Goal: Task Accomplishment & Management: Manage account settings

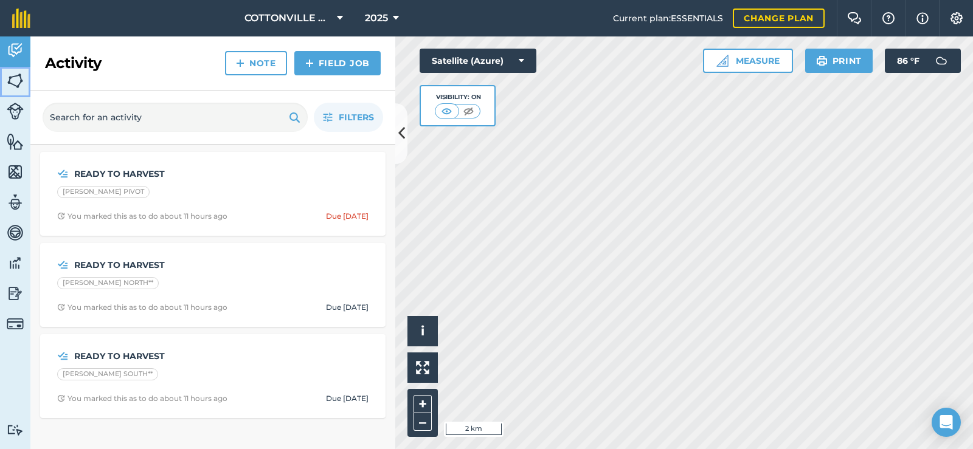
click at [16, 72] on img at bounding box center [15, 81] width 17 height 18
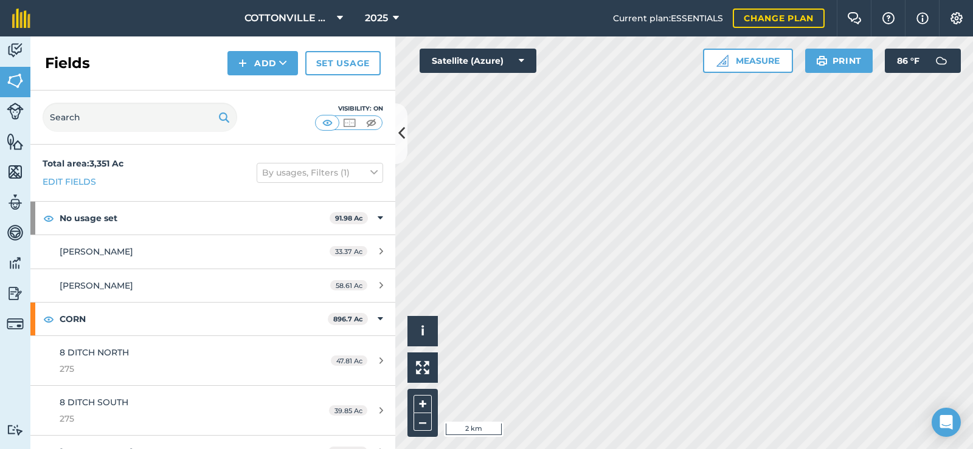
click at [109, 61] on div "Fields Add Set usage" at bounding box center [212, 63] width 365 height 54
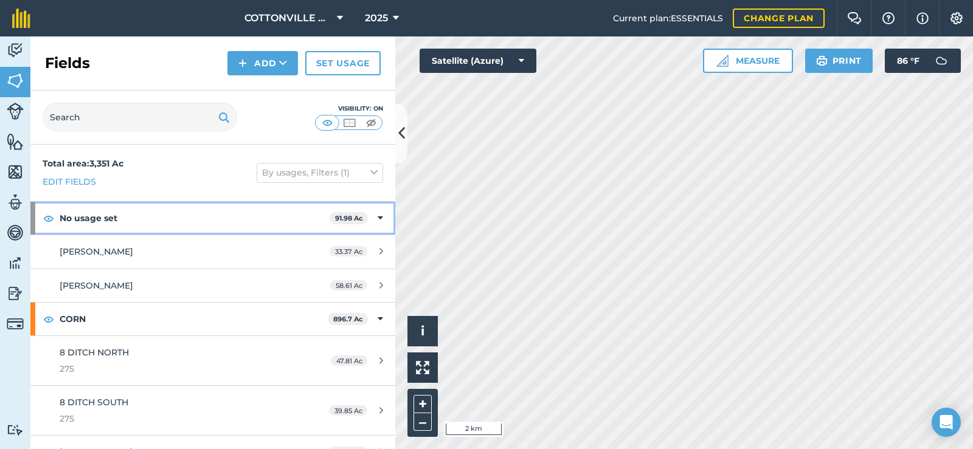
click at [100, 227] on strong "No usage set" at bounding box center [195, 218] width 270 height 33
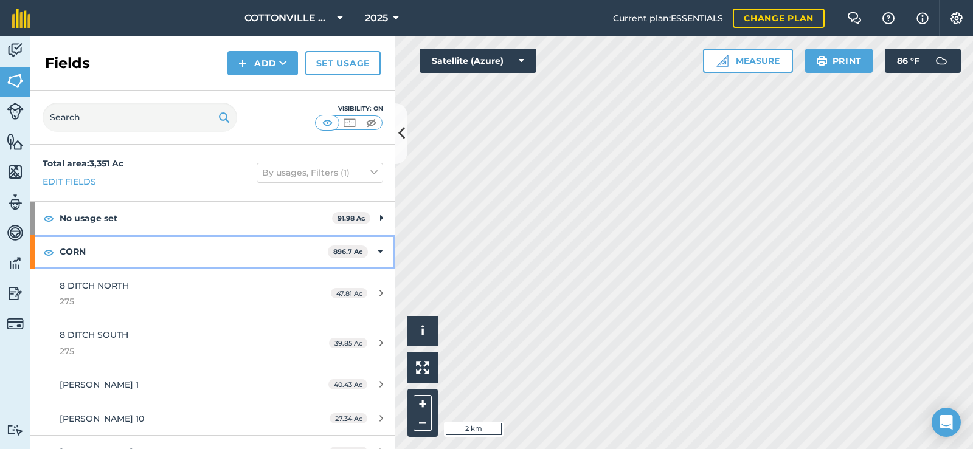
click at [110, 262] on strong "CORN" at bounding box center [194, 251] width 268 height 33
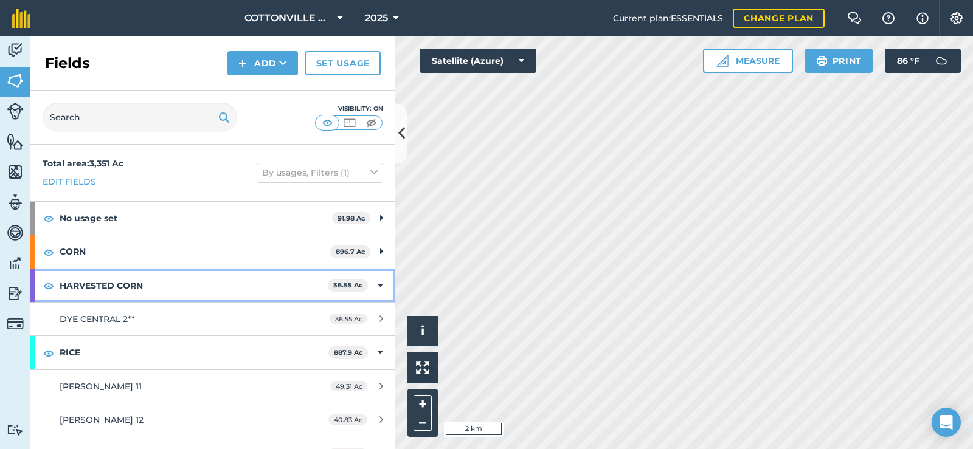
click at [111, 286] on strong "HARVESTED CORN" at bounding box center [194, 285] width 268 height 33
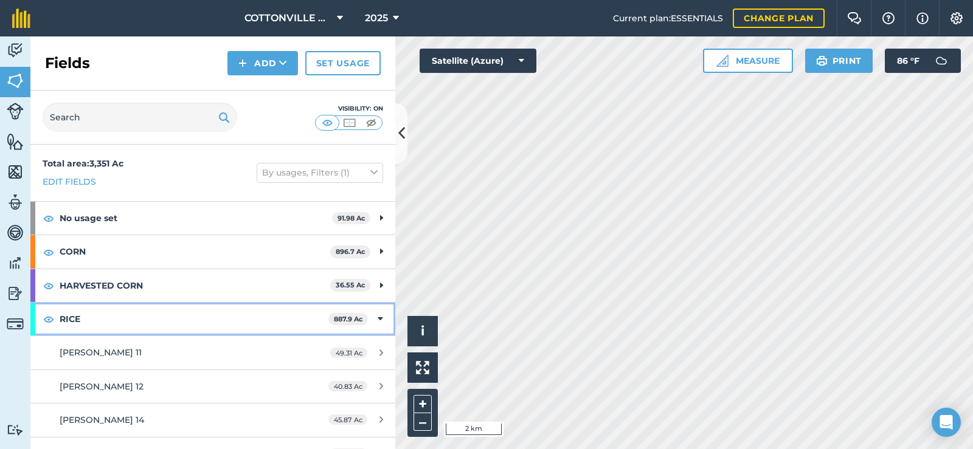
click at [106, 313] on strong "RICE" at bounding box center [194, 319] width 269 height 33
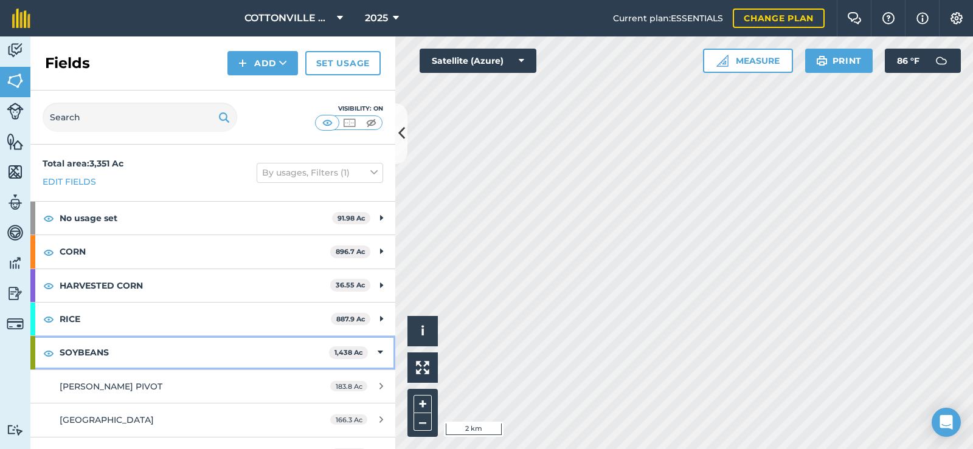
drag, startPoint x: 100, startPoint y: 347, endPoint x: 103, endPoint y: 340, distance: 7.3
click at [102, 344] on strong "SOYBEANS" at bounding box center [194, 352] width 269 height 33
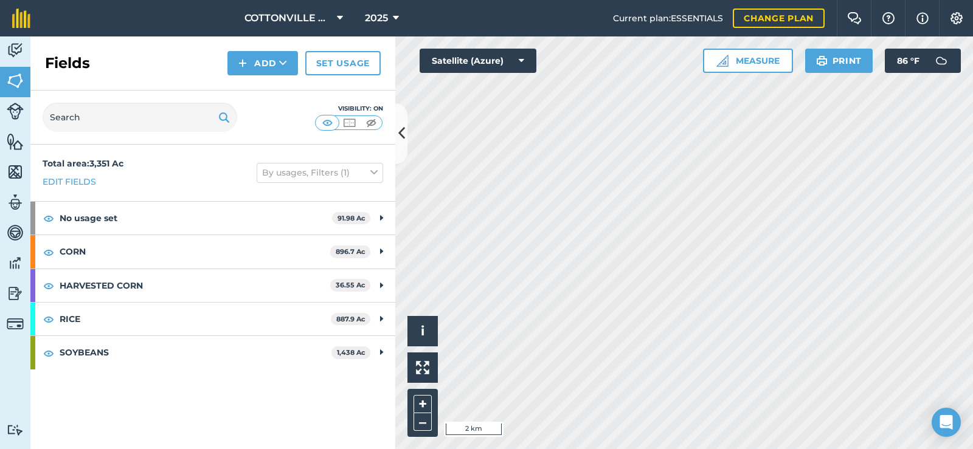
click at [147, 169] on div "Total area : 3,351 Ac Edit fields By usages, Filters (1)" at bounding box center [212, 173] width 365 height 57
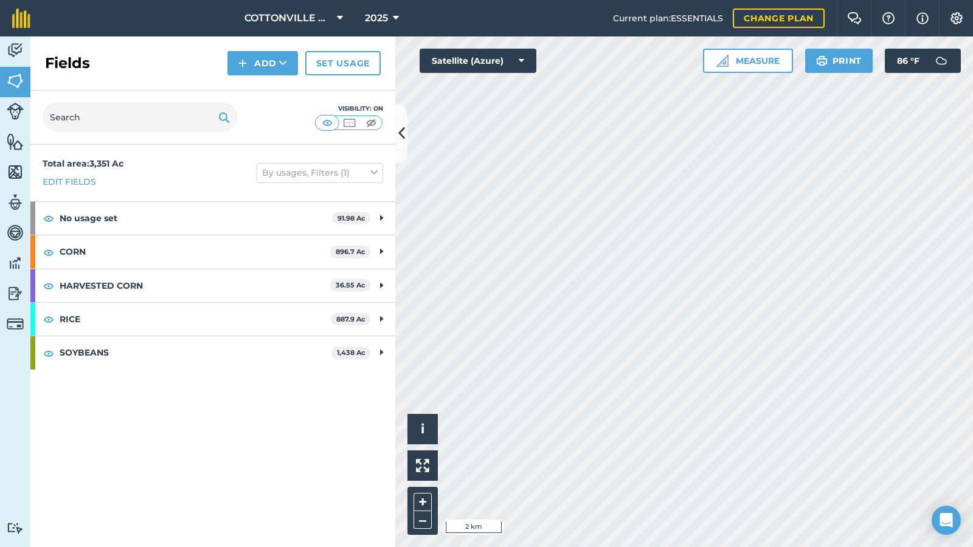
click at [176, 175] on div "Total area : 3,351 Ac Edit fields By usages, Filters (1)" at bounding box center [212, 173] width 365 height 57
click at [261, 106] on div "Visibility: On" at bounding box center [212, 118] width 365 height 54
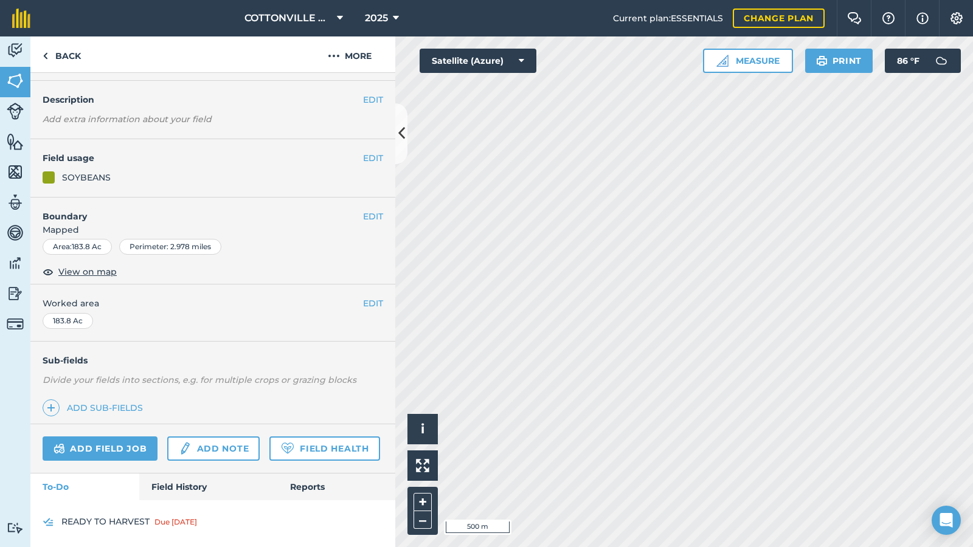
scroll to position [70, 0]
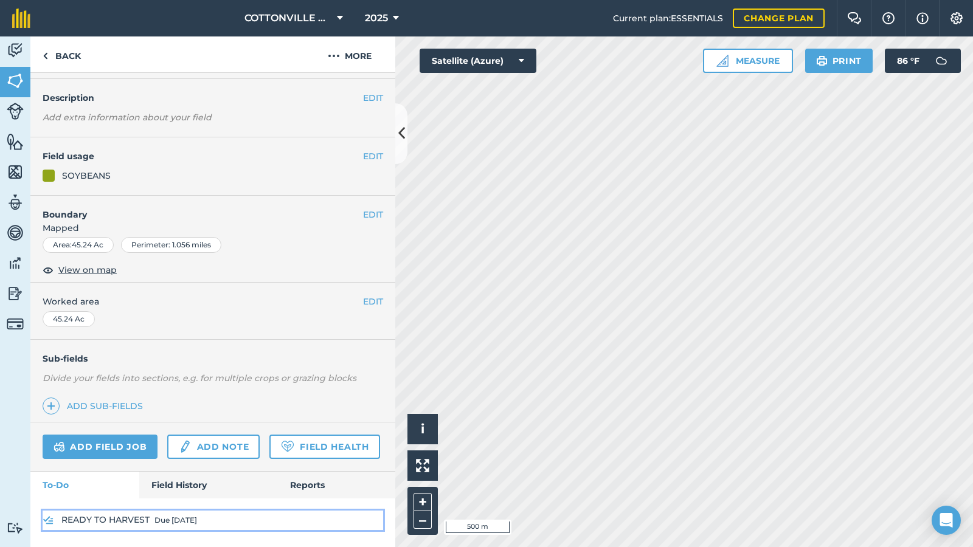
click at [83, 449] on link "READY TO HARVEST Due [DATE]" at bounding box center [213, 520] width 341 height 19
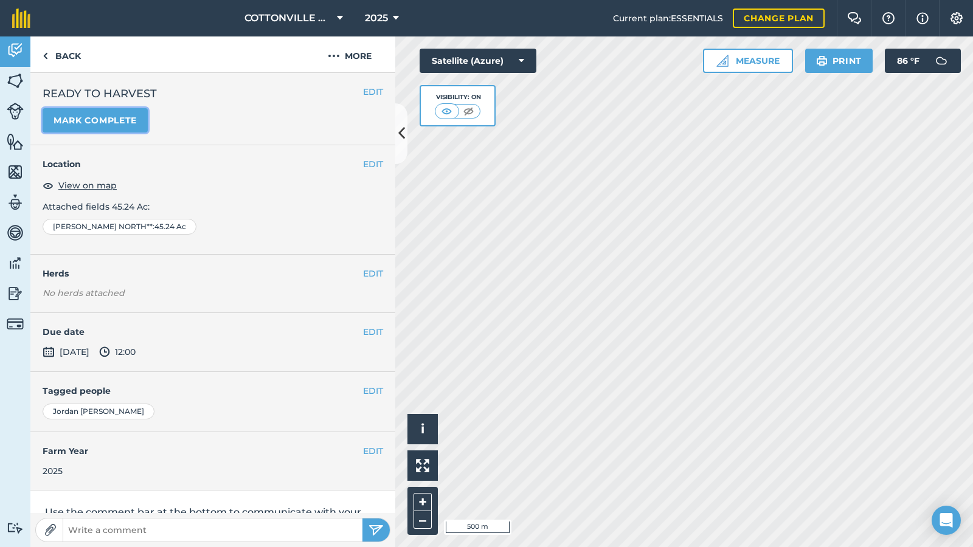
click at [80, 123] on button "Mark complete" at bounding box center [95, 120] width 105 height 24
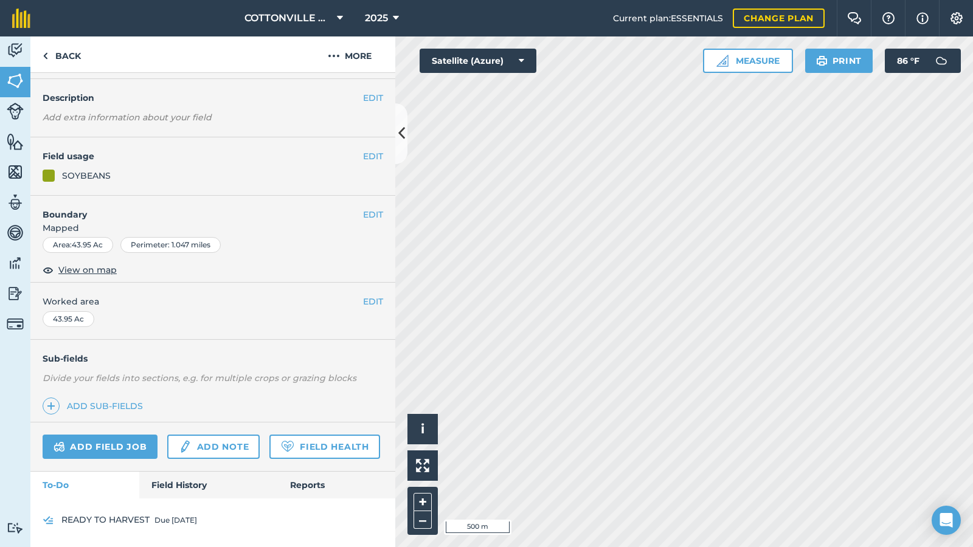
scroll to position [85, 0]
click at [109, 449] on link "READY TO HARVEST Due [DATE]" at bounding box center [213, 520] width 341 height 19
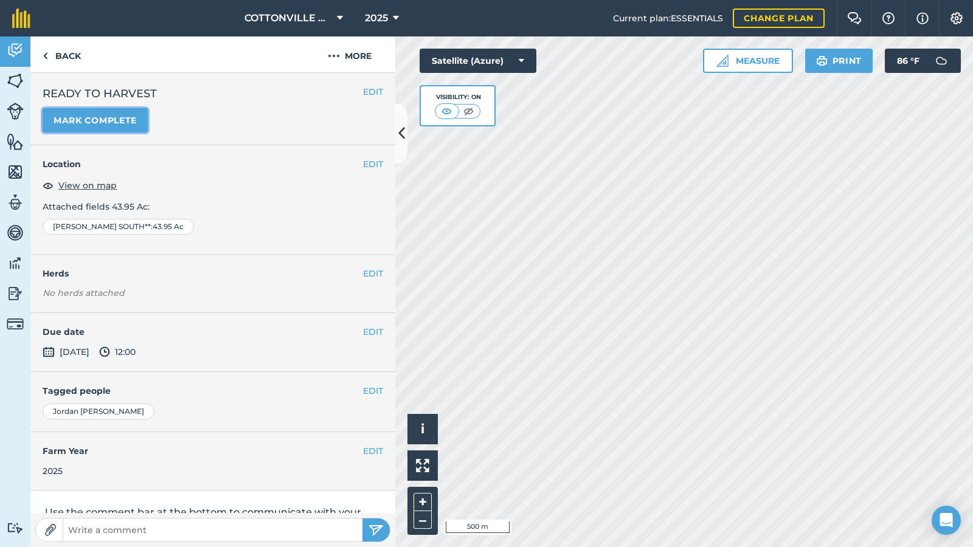
click at [123, 119] on button "Mark complete" at bounding box center [95, 120] width 105 height 24
click at [274, 107] on div "EDIT READY TO HARVEST Completed" at bounding box center [213, 108] width 341 height 47
click at [16, 77] on img at bounding box center [15, 81] width 17 height 18
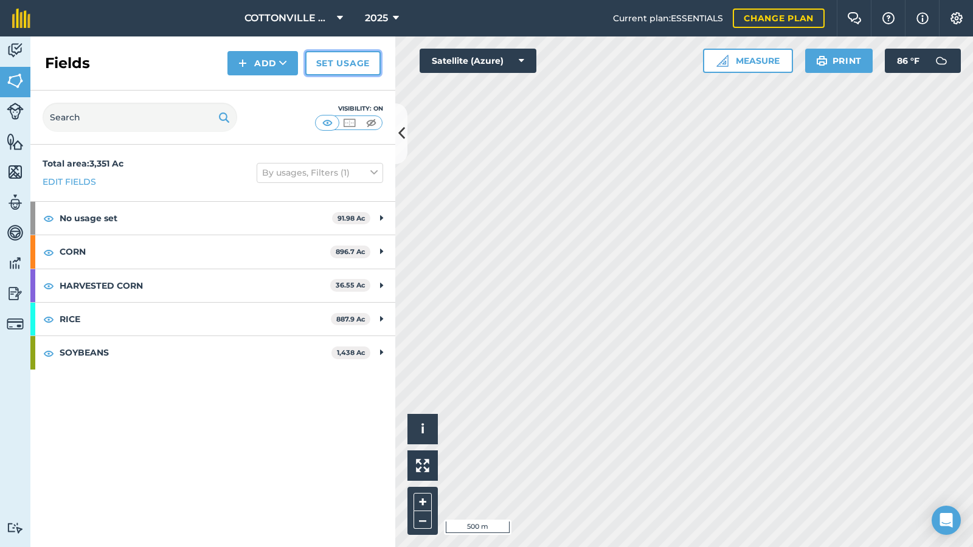
click at [332, 65] on link "Set usage" at bounding box center [342, 63] width 75 height 24
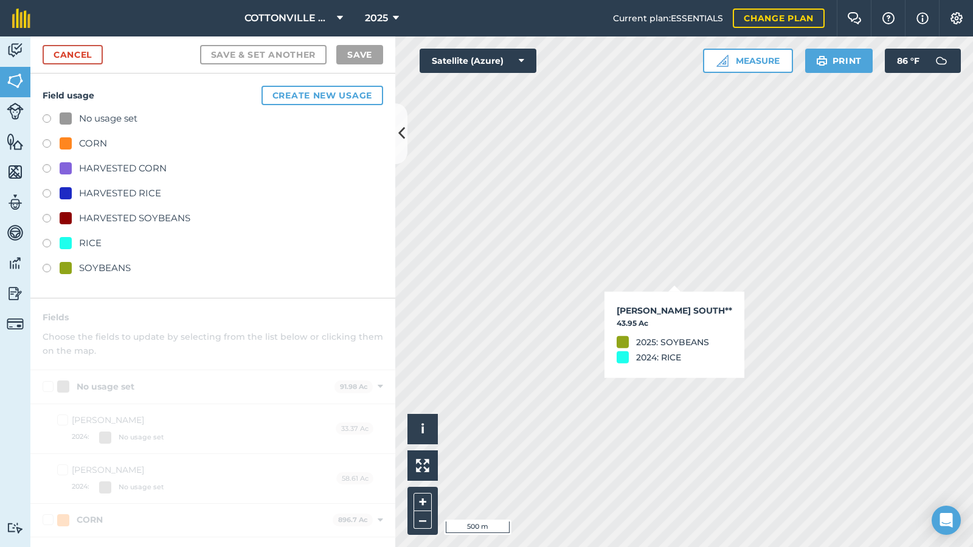
checkbox input "true"
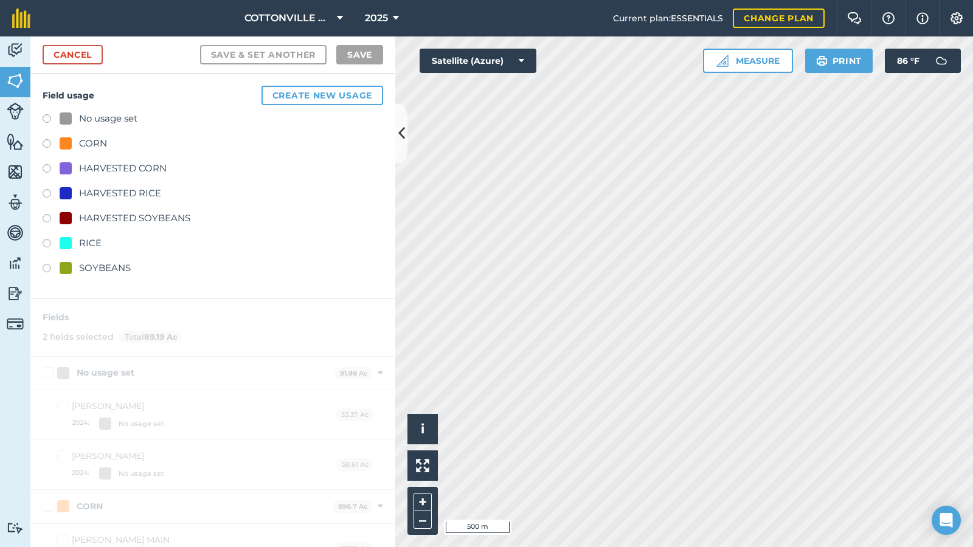
click at [112, 210] on div "No usage set CORN HARVESTED CORN HARVESTED RICE HARVESTED SOYBEANS RICE SOYBEANS" at bounding box center [213, 194] width 341 height 167
click at [113, 215] on div "HARVESTED SOYBEANS" at bounding box center [134, 218] width 111 height 15
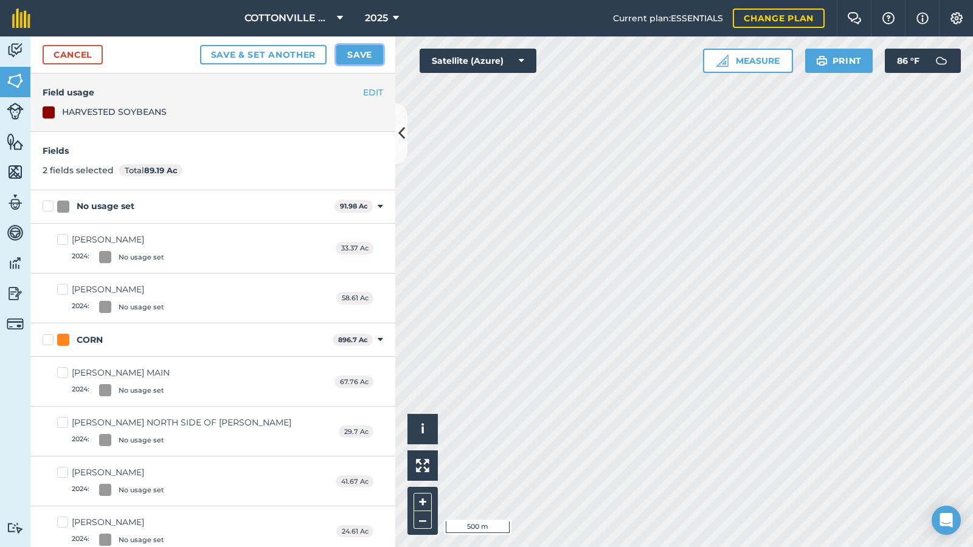
click at [354, 49] on button "Save" at bounding box center [359, 54] width 47 height 19
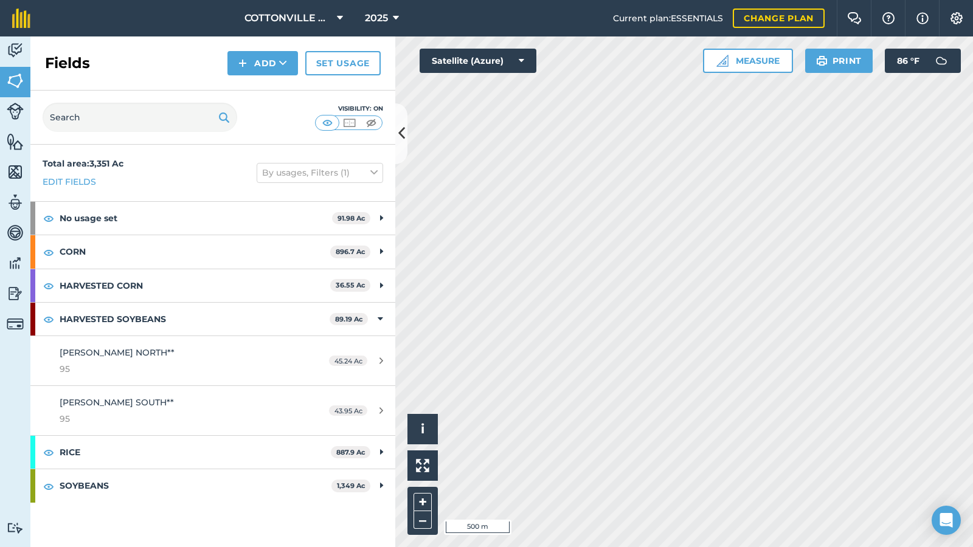
click at [264, 119] on div "Visibility: On" at bounding box center [212, 118] width 365 height 54
click at [403, 137] on icon at bounding box center [401, 133] width 7 height 21
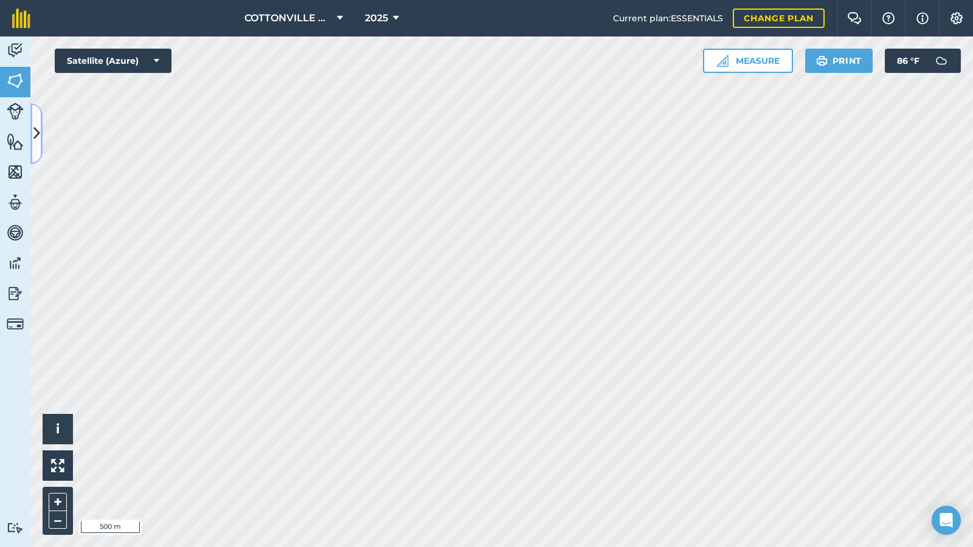
click at [35, 125] on icon at bounding box center [36, 133] width 7 height 21
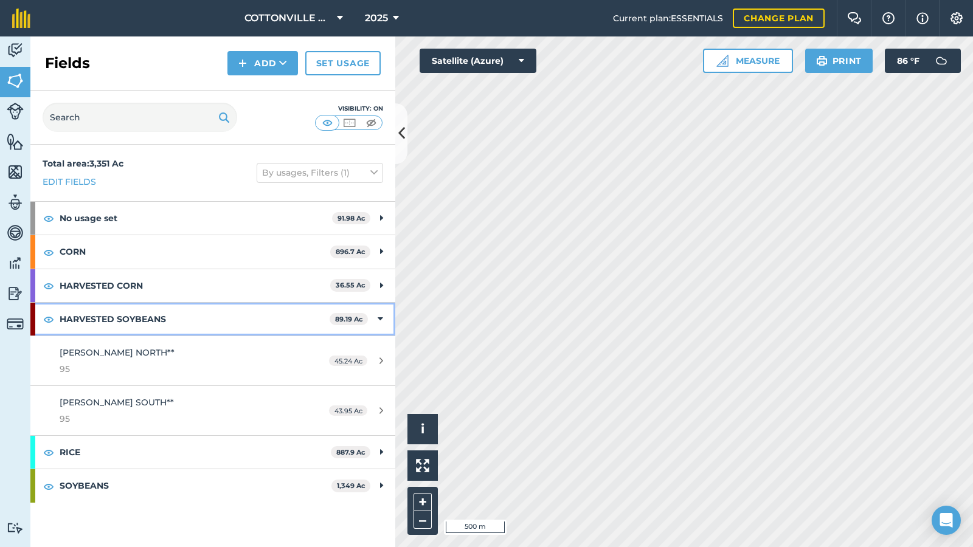
click at [168, 313] on strong "HARVESTED SOYBEANS" at bounding box center [195, 319] width 270 height 33
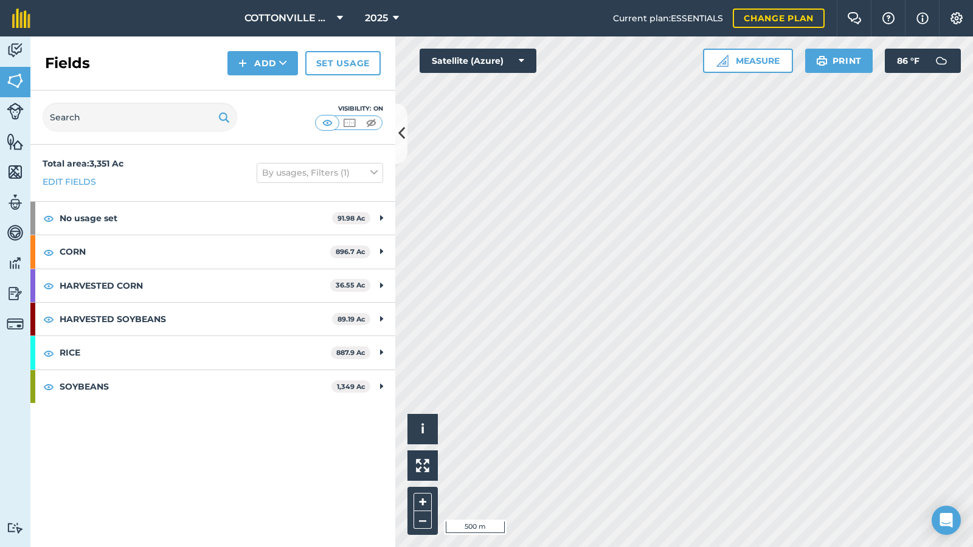
click at [189, 158] on div "Total area : 3,351 Ac Edit fields By usages, Filters (1)" at bounding box center [212, 173] width 365 height 57
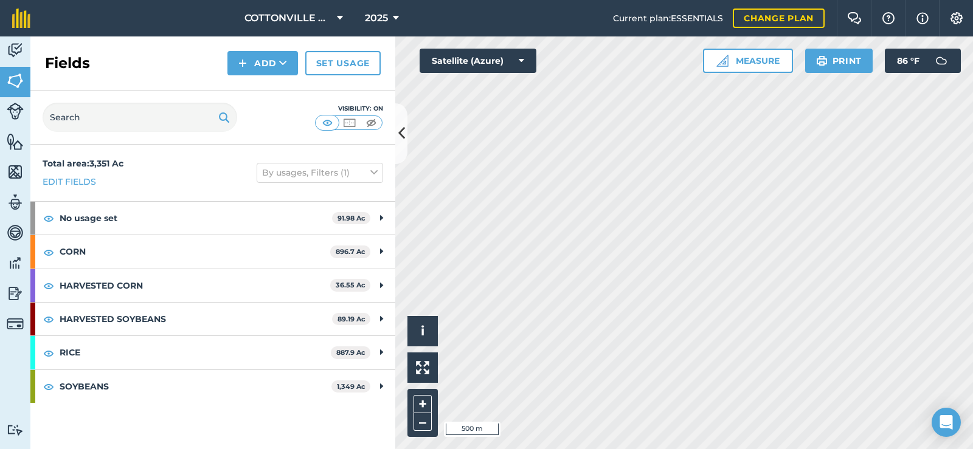
click at [221, 178] on div "Total area : 3,351 Ac Edit fields By usages, Filters (1)" at bounding box center [212, 173] width 365 height 57
click at [403, 133] on icon at bounding box center [401, 133] width 7 height 21
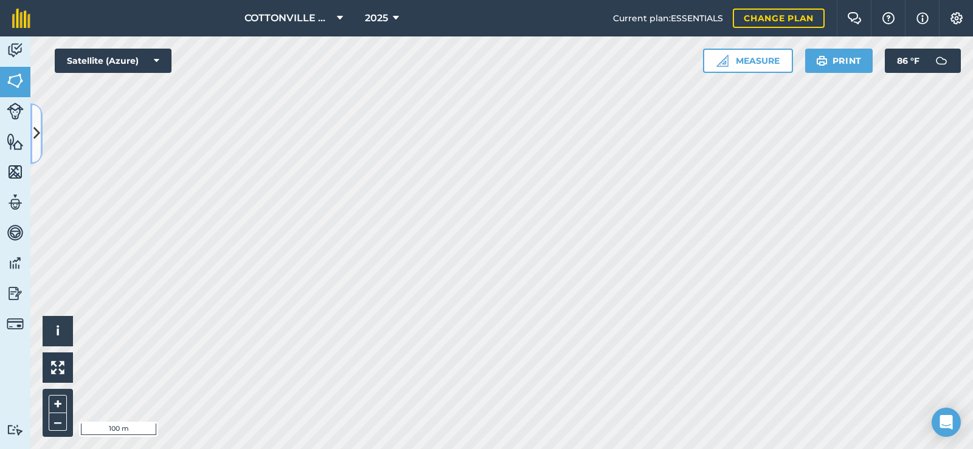
click at [38, 148] on button at bounding box center [36, 133] width 12 height 61
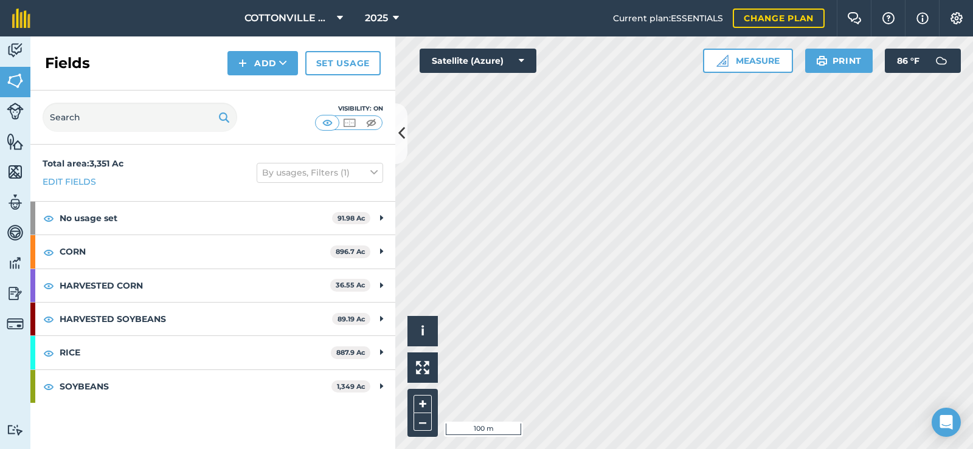
click at [955, 449] on html "COTTONVILLE PLANTING COMPANY, LLC 2025 Current plan : ESSENTIALS Change plan Fa…" at bounding box center [486, 224] width 973 height 449
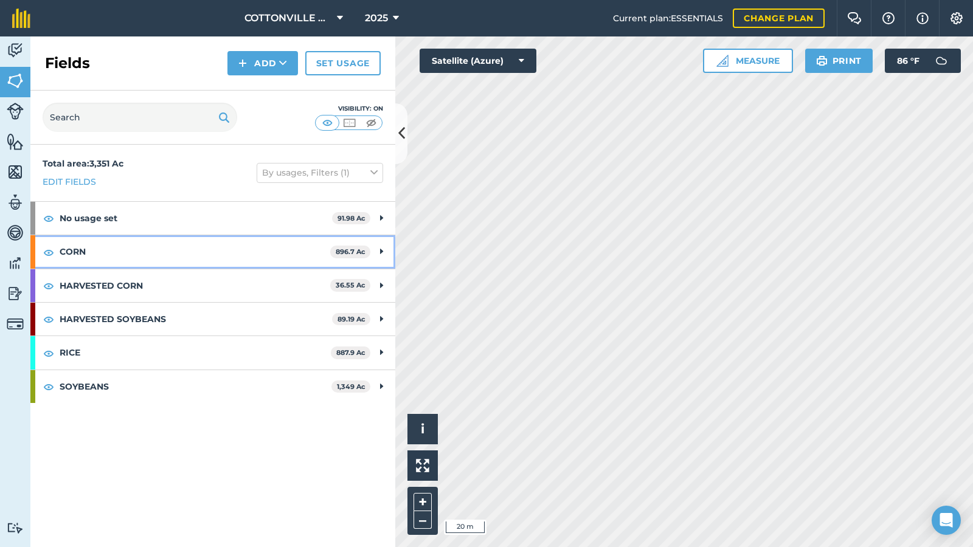
click at [98, 258] on strong "CORN" at bounding box center [195, 251] width 271 height 33
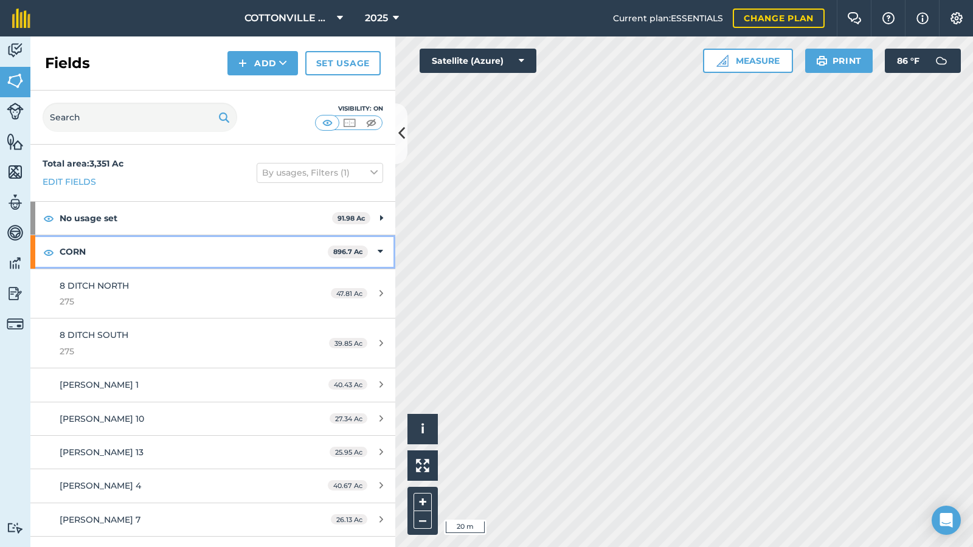
click at [99, 251] on strong "CORN" at bounding box center [194, 251] width 268 height 33
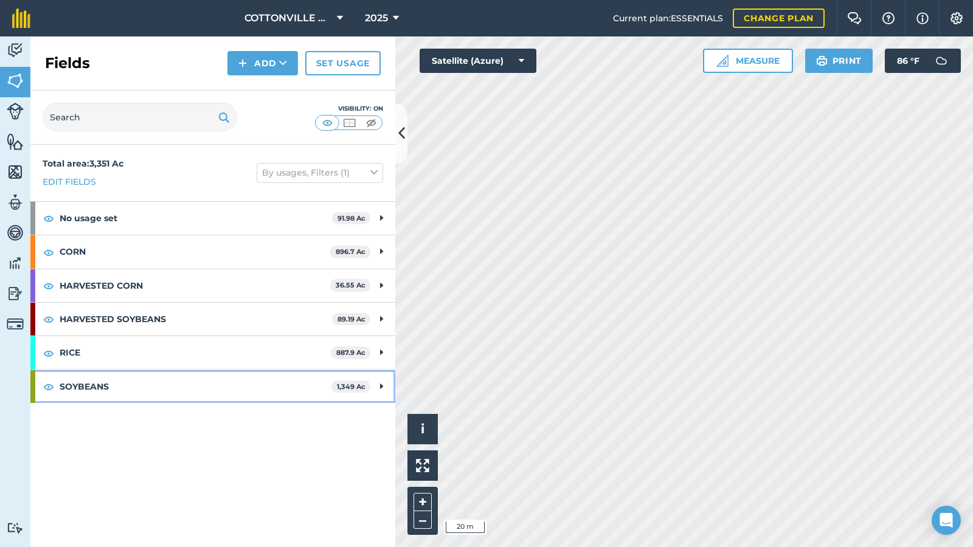
click at [132, 389] on strong "SOYBEANS" at bounding box center [196, 386] width 272 height 33
click at [124, 378] on strong "SOYBEANS" at bounding box center [194, 386] width 269 height 33
click at [134, 347] on strong "RICE" at bounding box center [195, 352] width 271 height 33
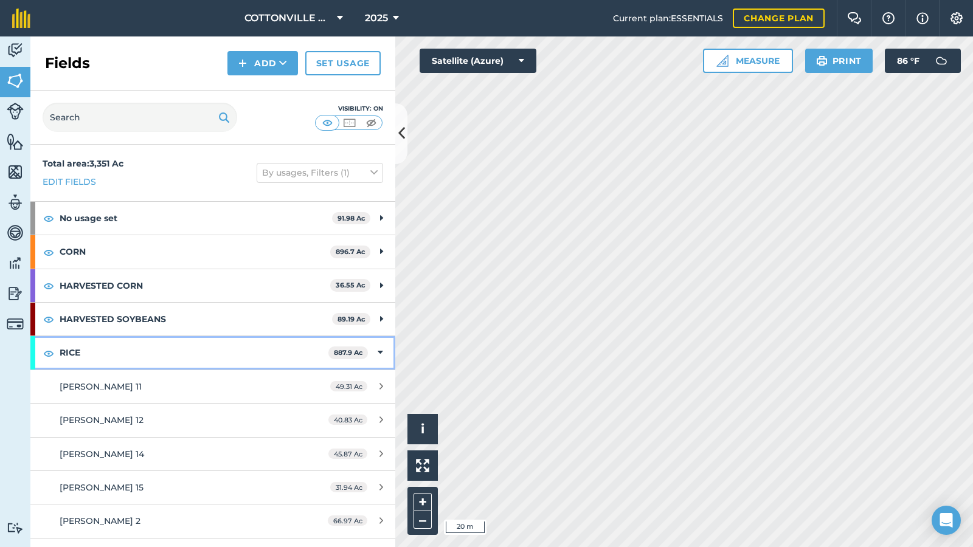
click at [134, 347] on strong "RICE" at bounding box center [194, 352] width 269 height 33
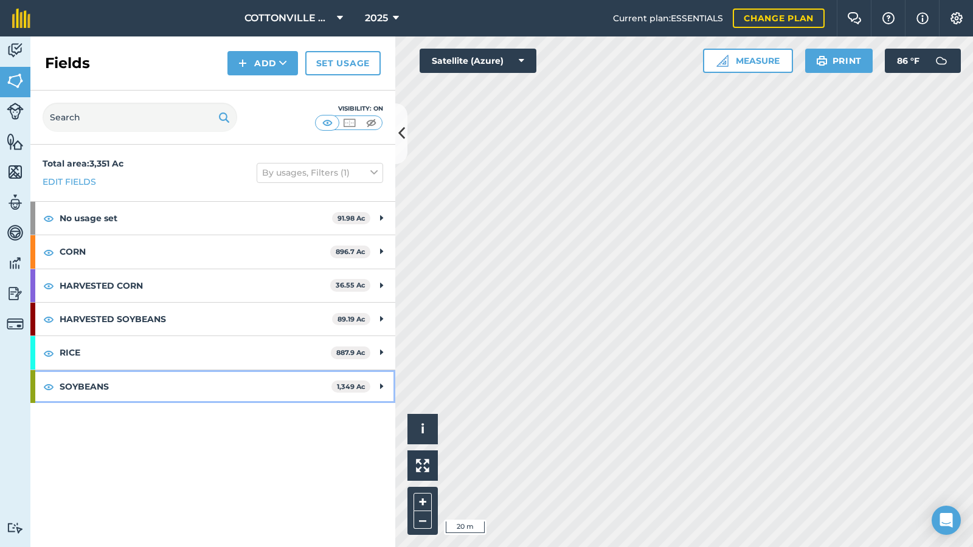
click at [128, 386] on strong "SOYBEANS" at bounding box center [196, 386] width 272 height 33
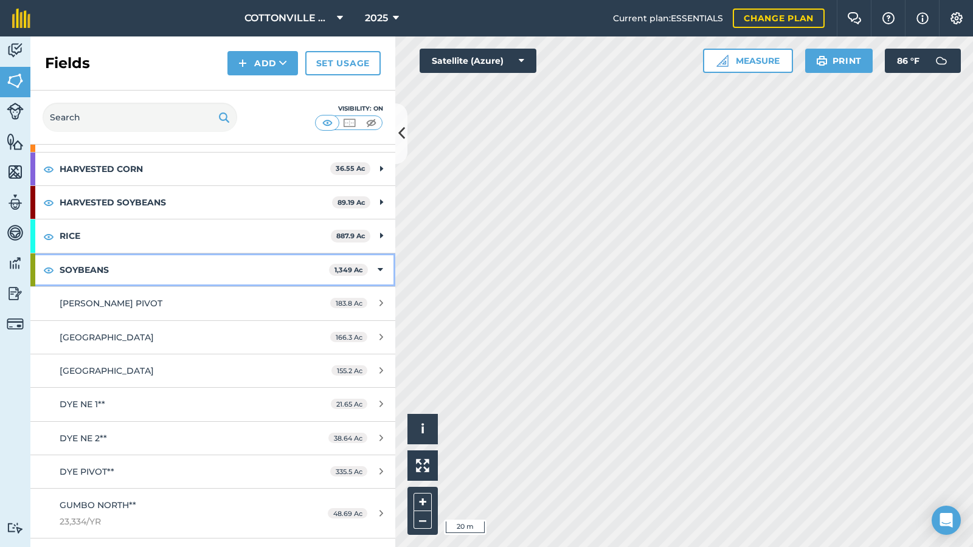
scroll to position [225, 0]
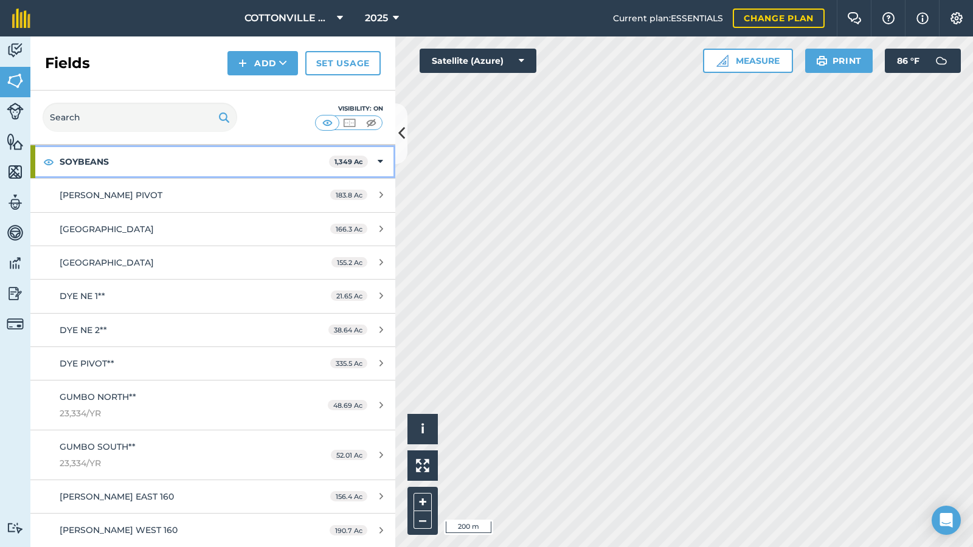
click at [131, 157] on strong "SOYBEANS" at bounding box center [194, 161] width 269 height 33
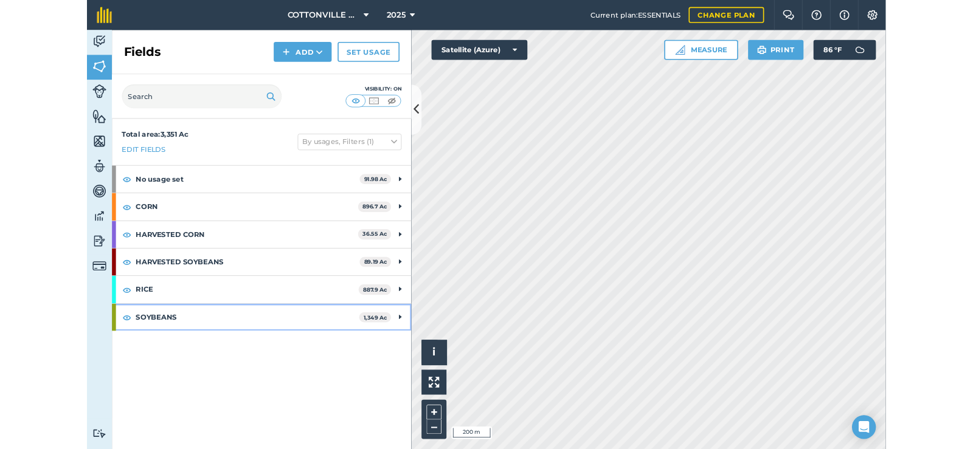
scroll to position [0, 0]
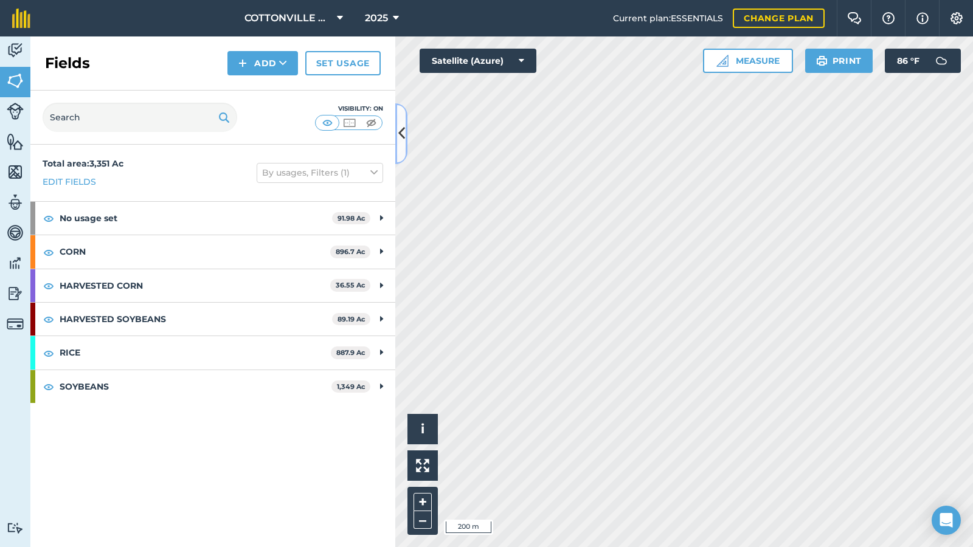
click at [399, 130] on icon at bounding box center [401, 133] width 7 height 21
